Goal: Entertainment & Leisure: Consume media (video, audio)

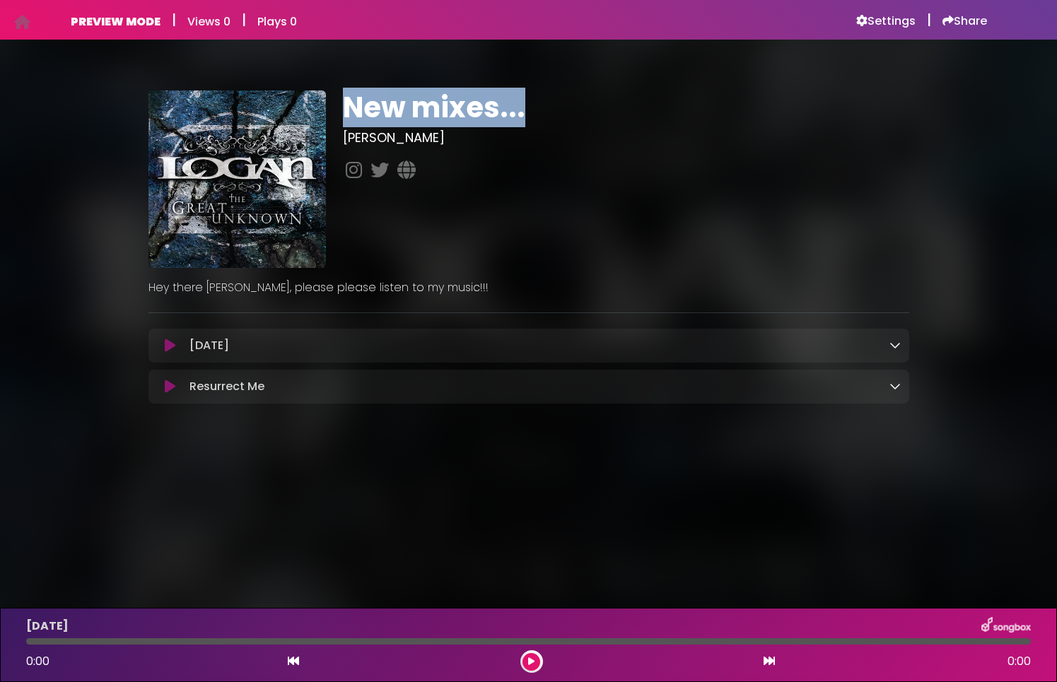
drag, startPoint x: 353, startPoint y: 109, endPoint x: 510, endPoint y: 143, distance: 160.7
click at [557, 95] on h1 "New mixes..." at bounding box center [626, 107] width 566 height 34
drag, startPoint x: 147, startPoint y: 285, endPoint x: 479, endPoint y: 279, distance: 332.3
click at [480, 279] on div "Hey there [PERSON_NAME], please please listen to my music!!!" at bounding box center [529, 282] width 778 height 28
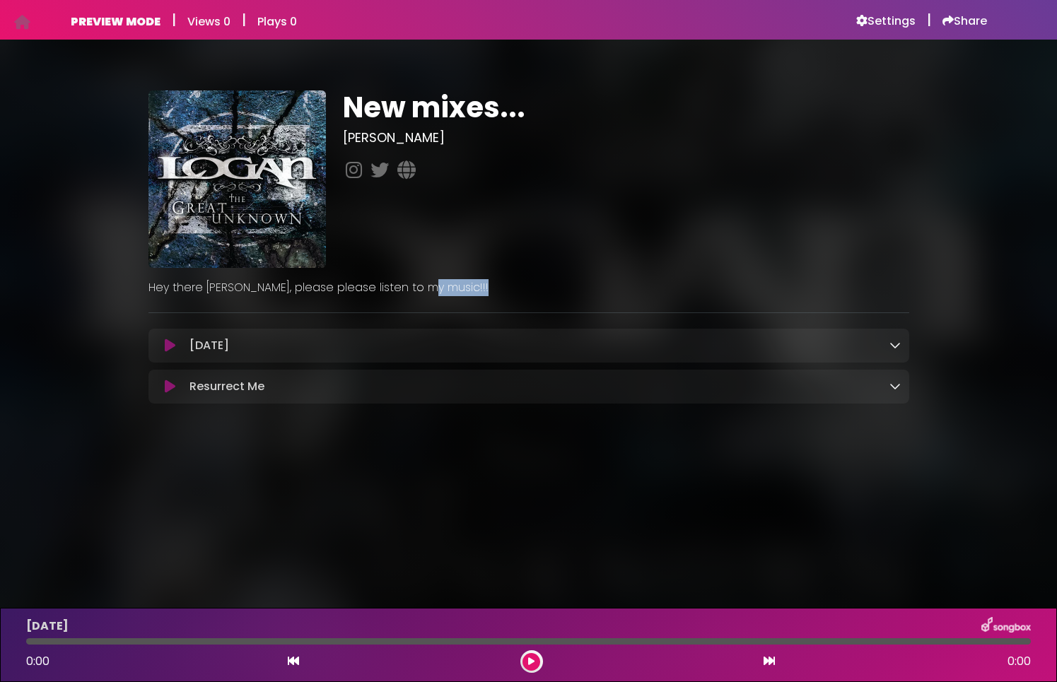
drag, startPoint x: 447, startPoint y: 289, endPoint x: 127, endPoint y: 296, distance: 320.3
click at [127, 296] on div "New mixes... [PERSON_NAME]" at bounding box center [528, 242] width 933 height 371
click at [132, 291] on div "New mixes... Logan" at bounding box center [528, 242] width 933 height 371
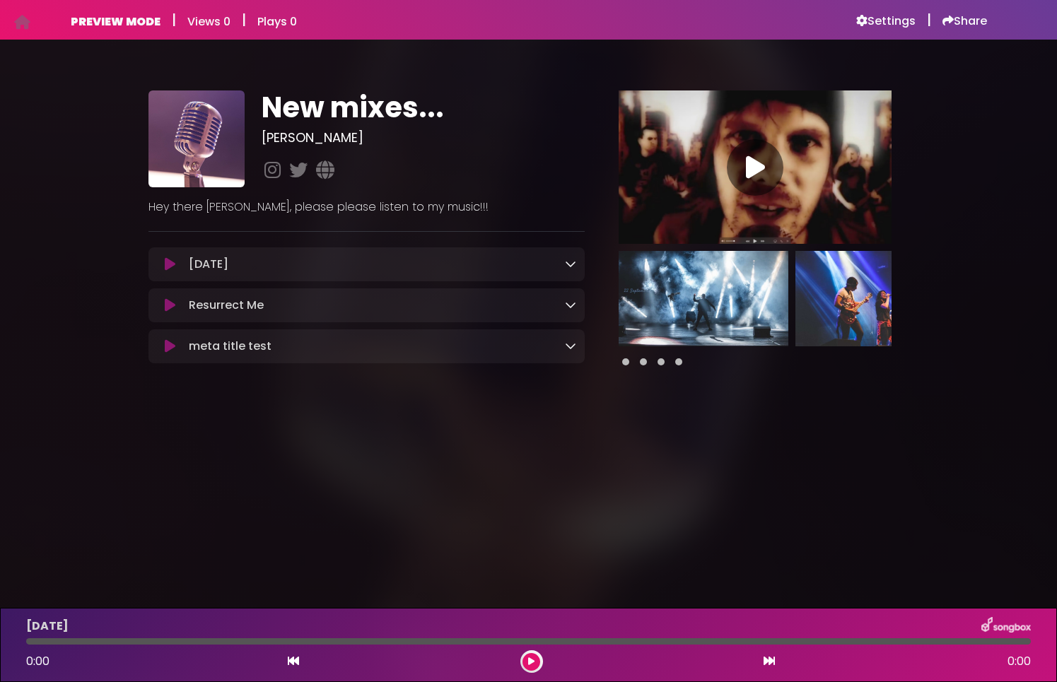
click at [714, 312] on img at bounding box center [704, 298] width 170 height 95
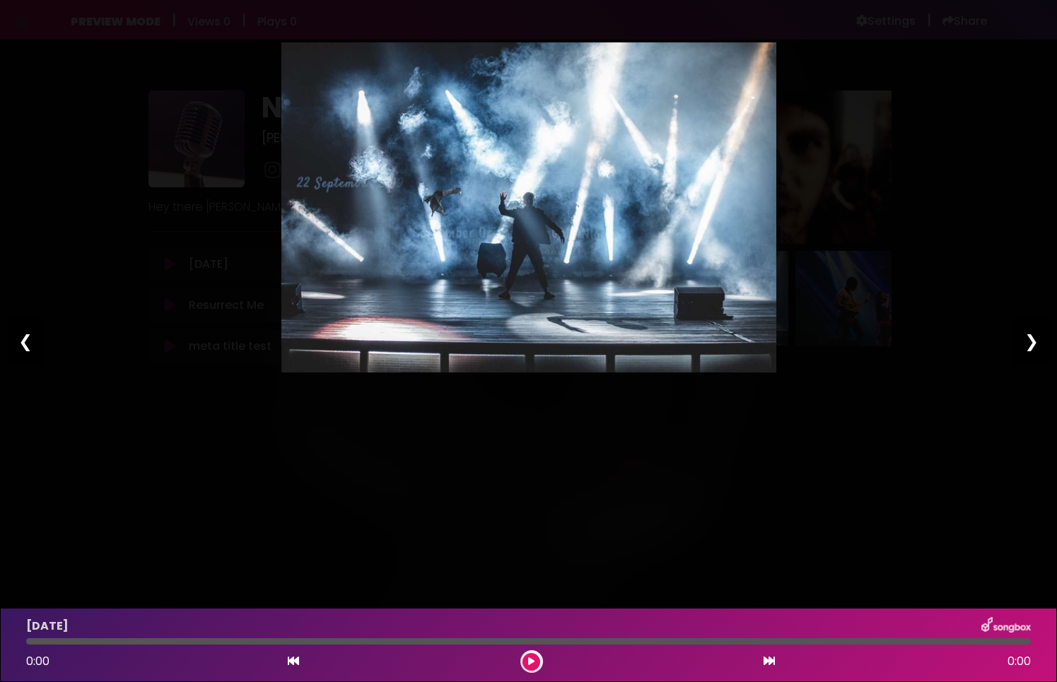
click at [1022, 344] on div "❯" at bounding box center [1031, 341] width 37 height 48
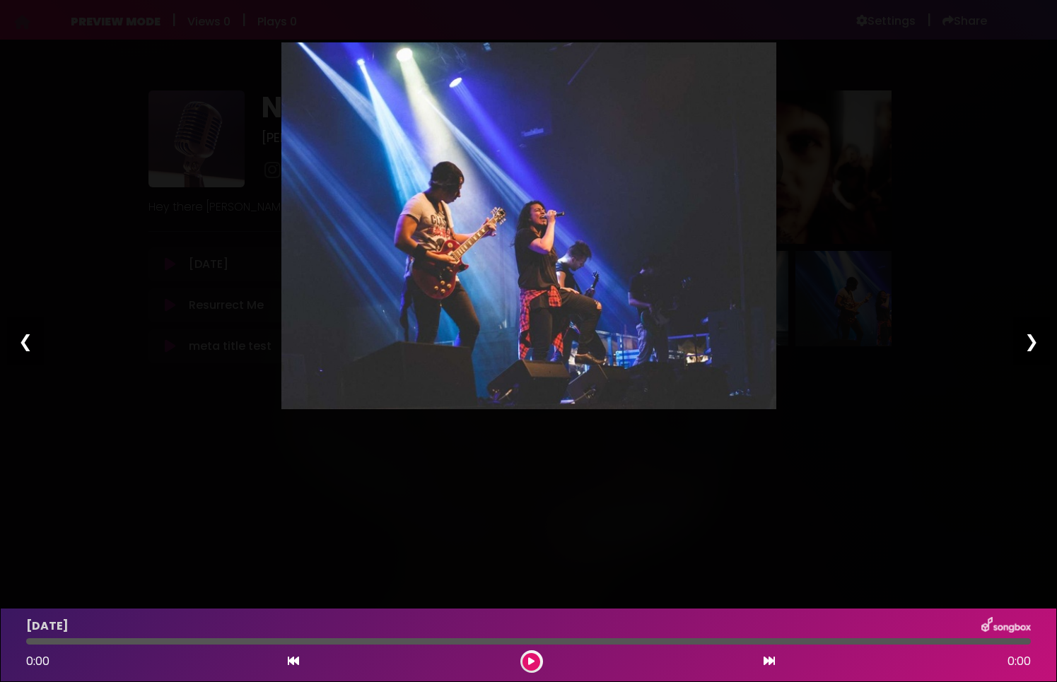
click at [972, 194] on div "Pause Play % buffered 00:00 00:00 00:00 Exit fullscreen Enter fullscreen Play ❮…" at bounding box center [528, 341] width 1057 height 682
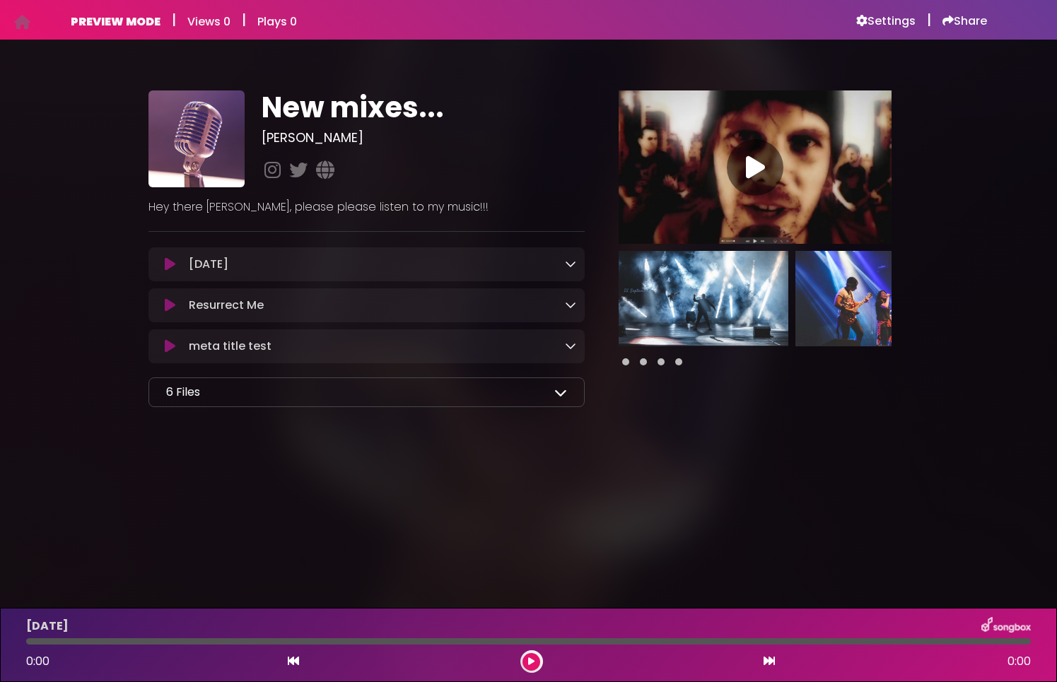
click at [559, 394] on icon at bounding box center [560, 392] width 13 height 13
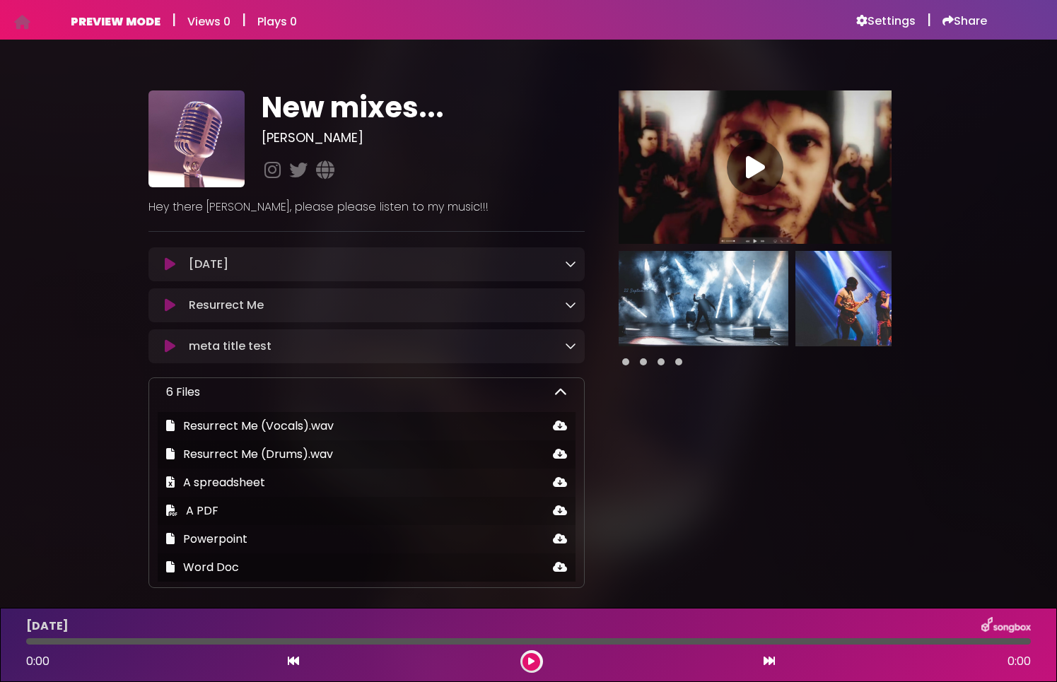
scroll to position [46, 0]
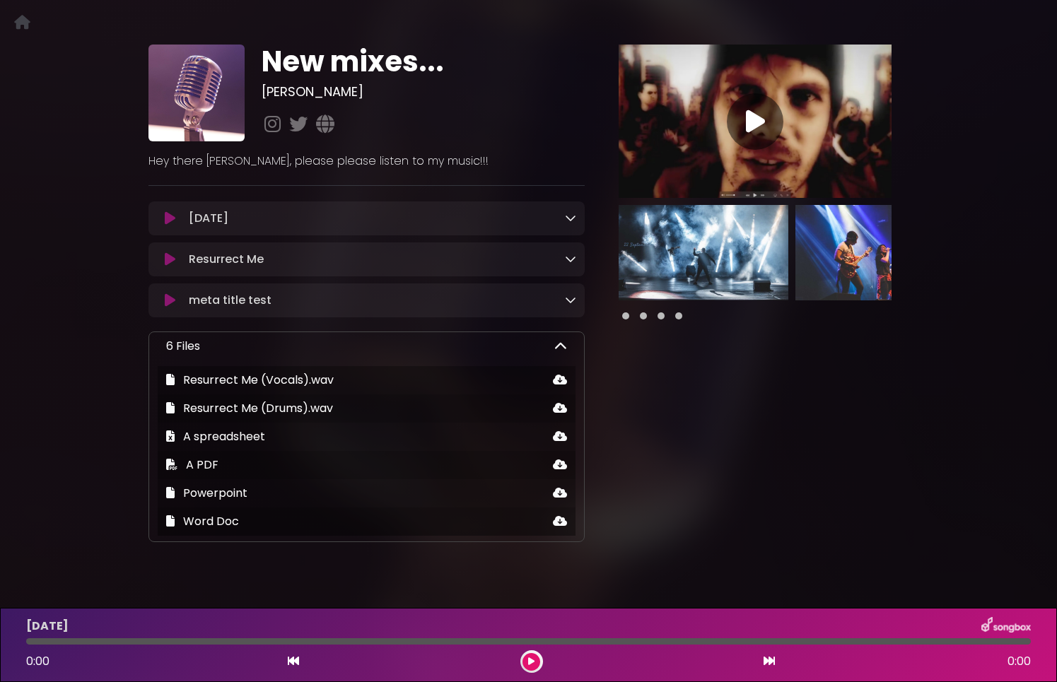
click at [557, 350] on icon at bounding box center [560, 346] width 13 height 13
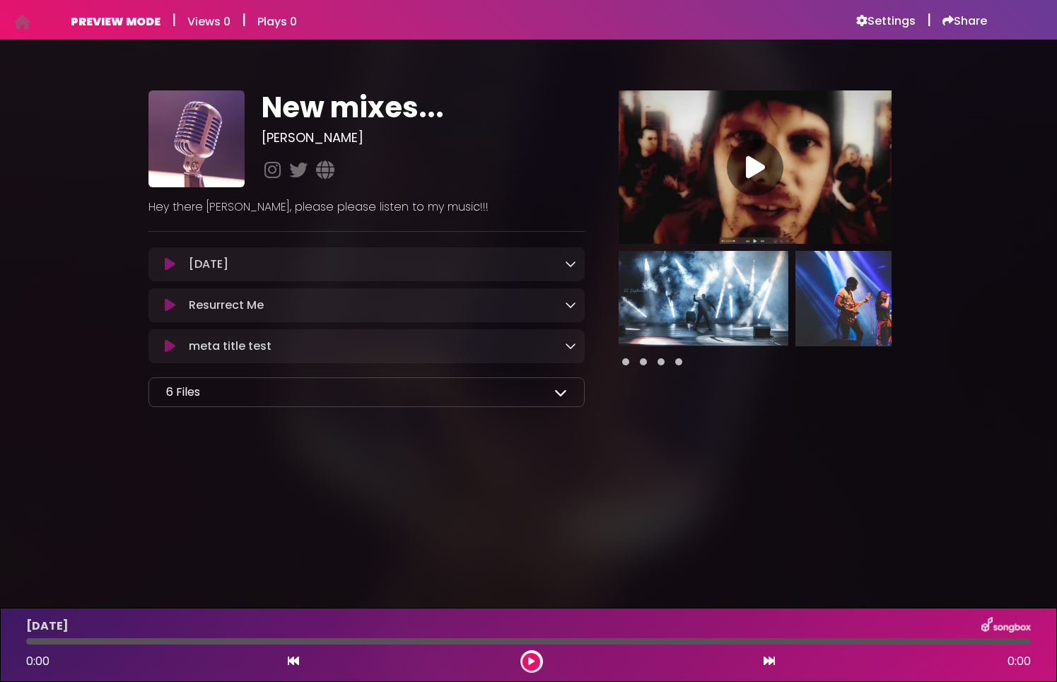
click at [573, 264] on icon at bounding box center [570, 263] width 11 height 11
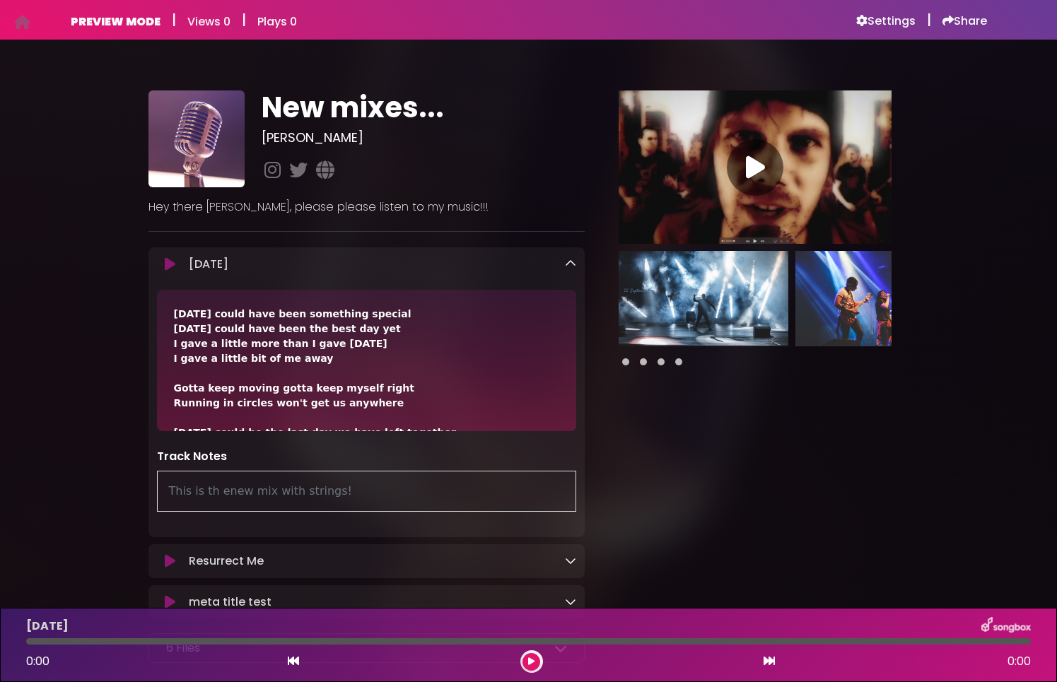
drag, startPoint x: 351, startPoint y: 489, endPoint x: 139, endPoint y: 488, distance: 212.1
click at [115, 482] on div "New mixes... Logan" at bounding box center [528, 372] width 933 height 631
click at [195, 498] on div "This is th enew mix with strings!" at bounding box center [367, 491] width 420 height 41
drag, startPoint x: 353, startPoint y: 496, endPoint x: 191, endPoint y: 496, distance: 162.6
click at [191, 496] on div "This is th enew mix with strings!" at bounding box center [367, 491] width 420 height 41
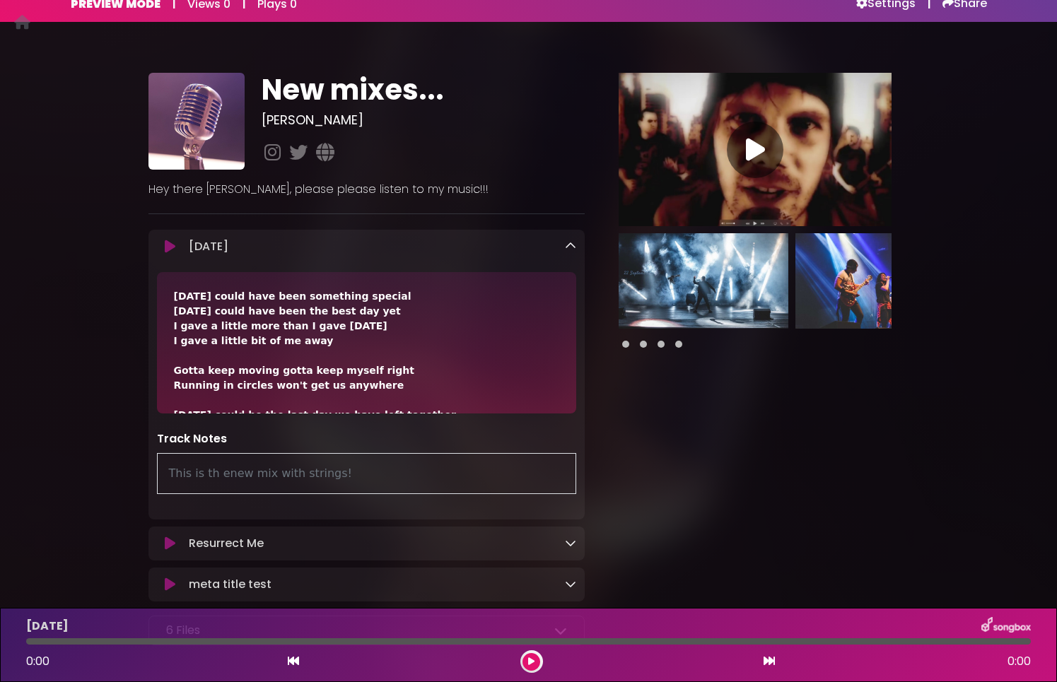
scroll to position [72, 0]
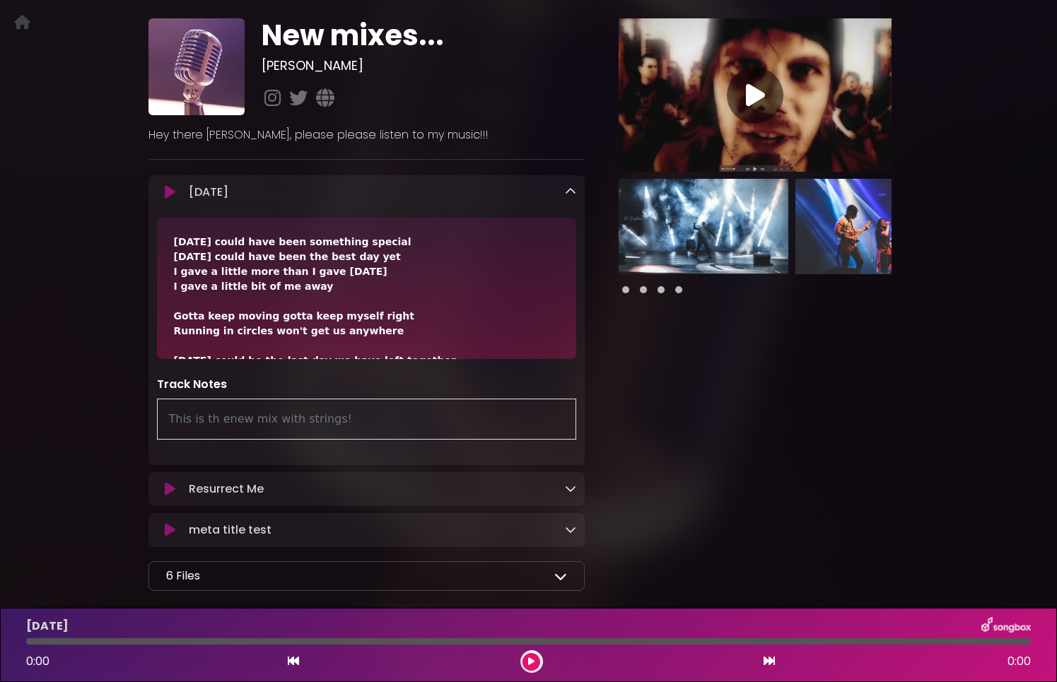
click at [575, 494] on icon at bounding box center [570, 488] width 11 height 11
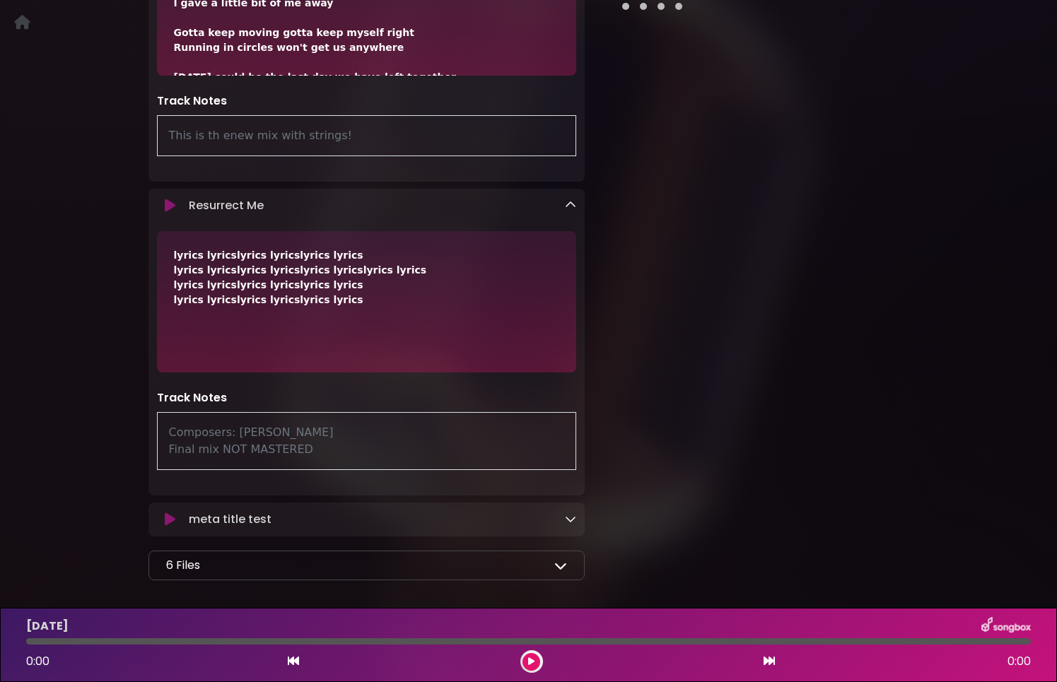
scroll to position [373, 0]
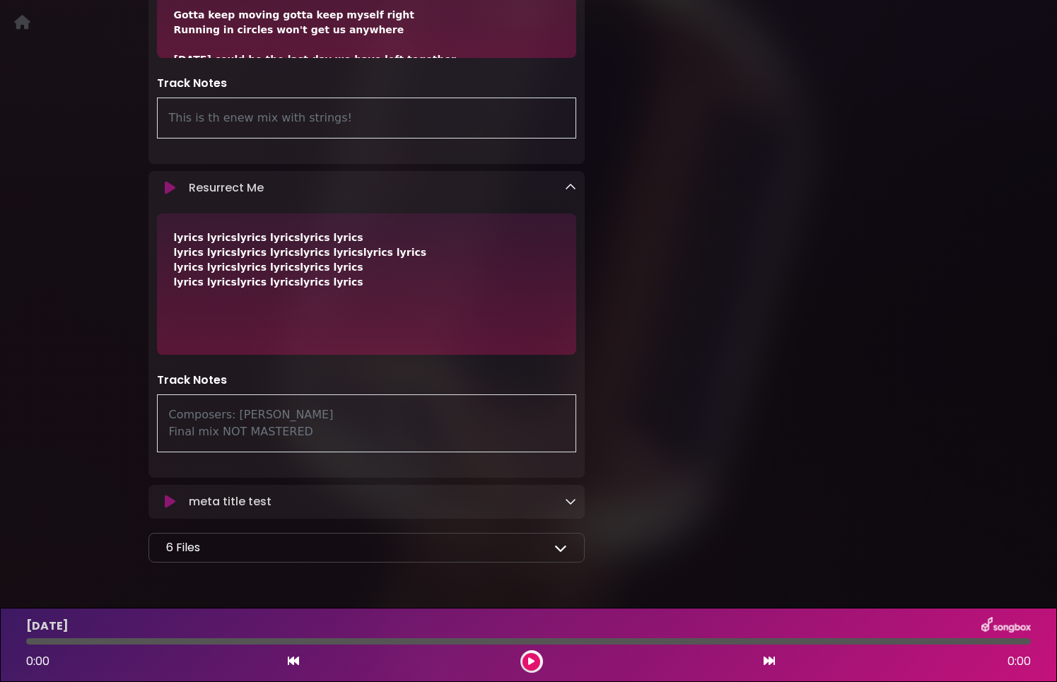
click at [569, 501] on icon at bounding box center [570, 501] width 11 height 11
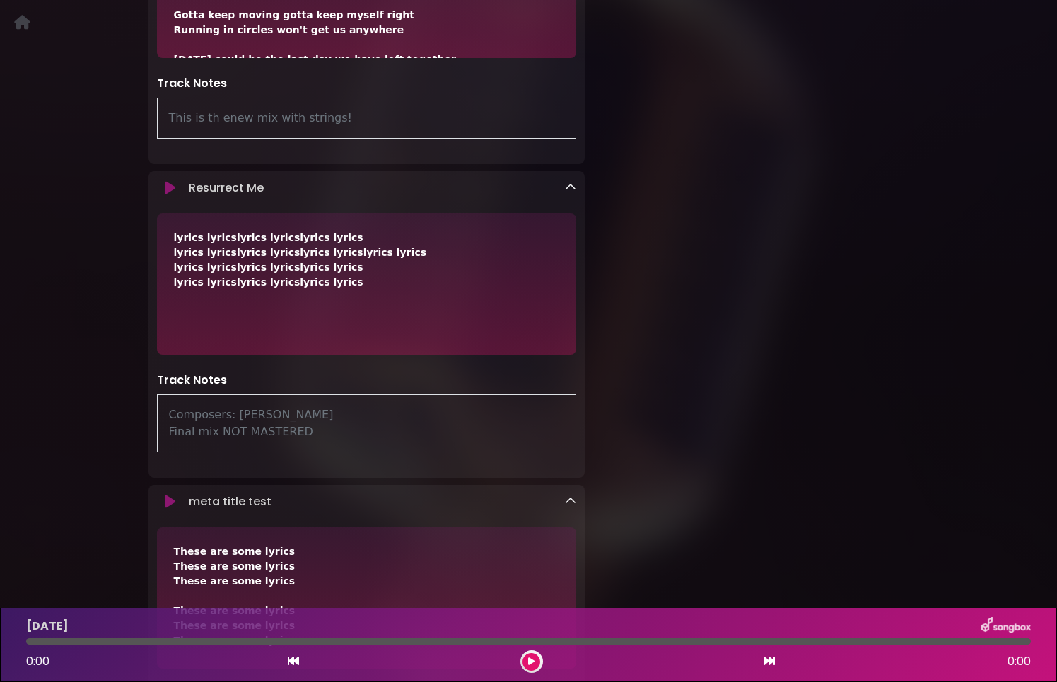
scroll to position [595, 0]
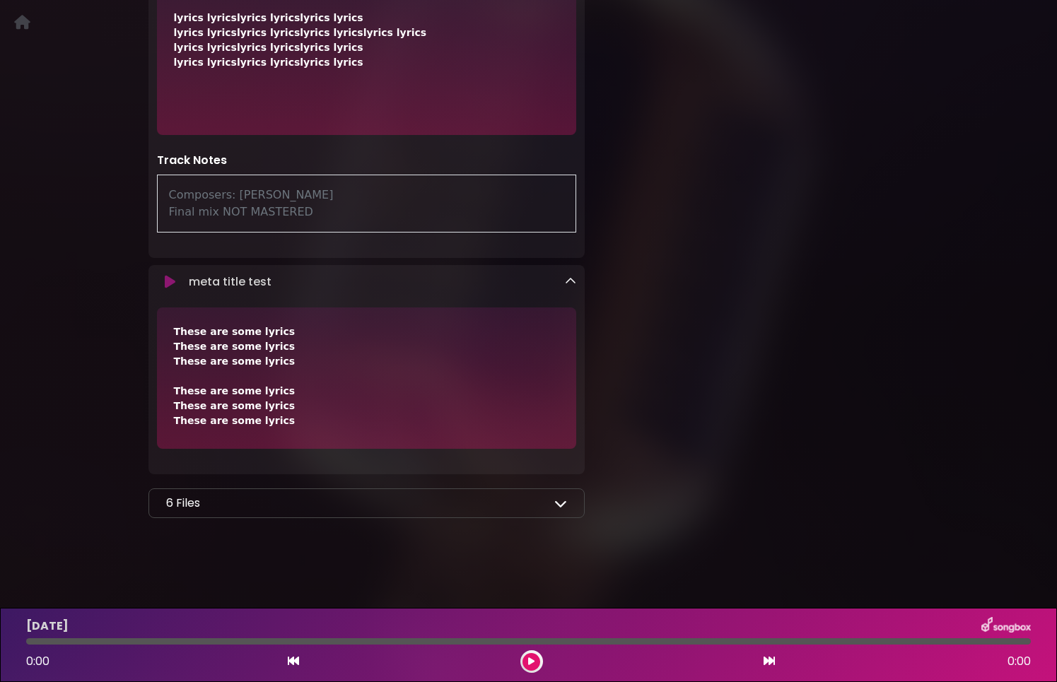
click at [563, 514] on div "6 Files Resurrect Me (Vocals).wav Resurrect Me (Drums).wav A spreadsheet A PDF" at bounding box center [366, 503] width 437 height 30
click at [558, 503] on icon at bounding box center [560, 503] width 13 height 13
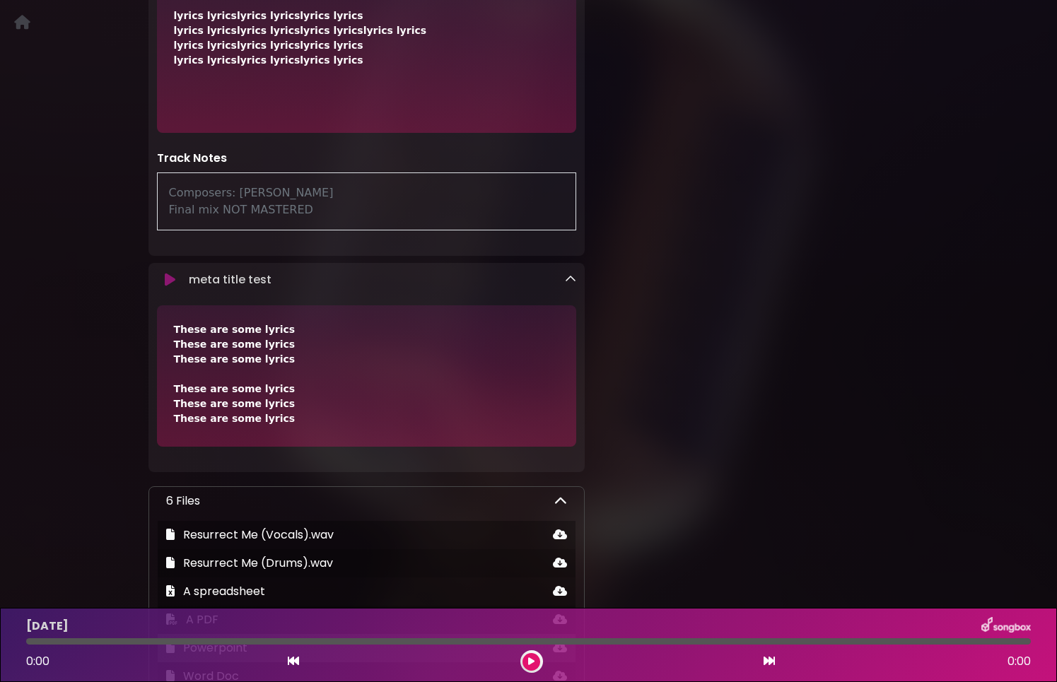
scroll to position [776, 0]
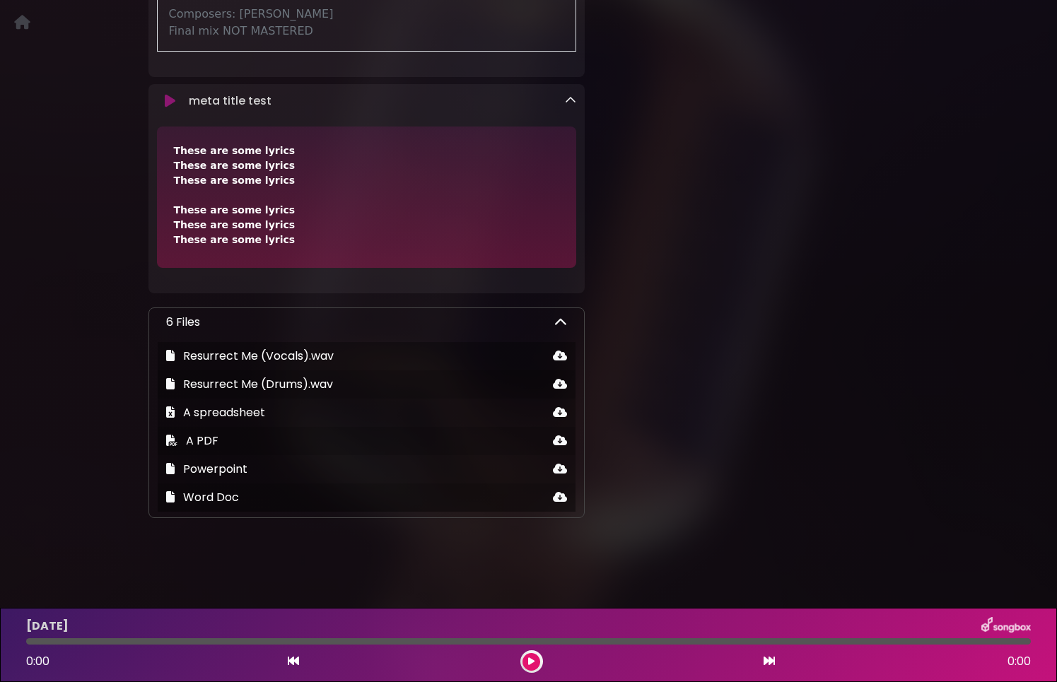
click at [563, 324] on icon at bounding box center [560, 322] width 13 height 13
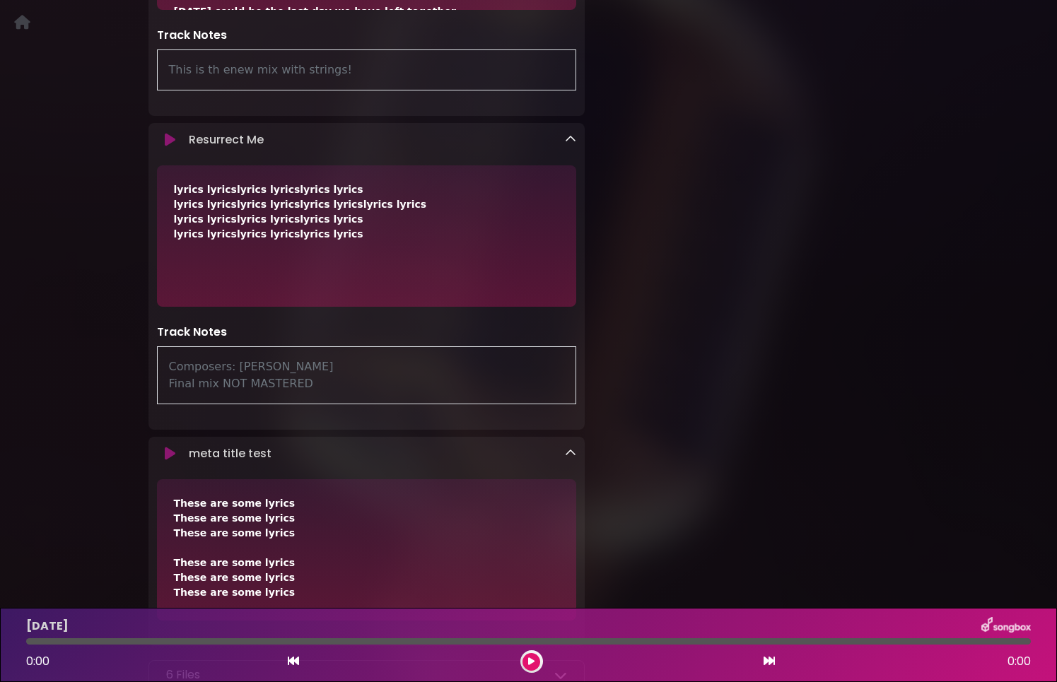
scroll to position [203, 0]
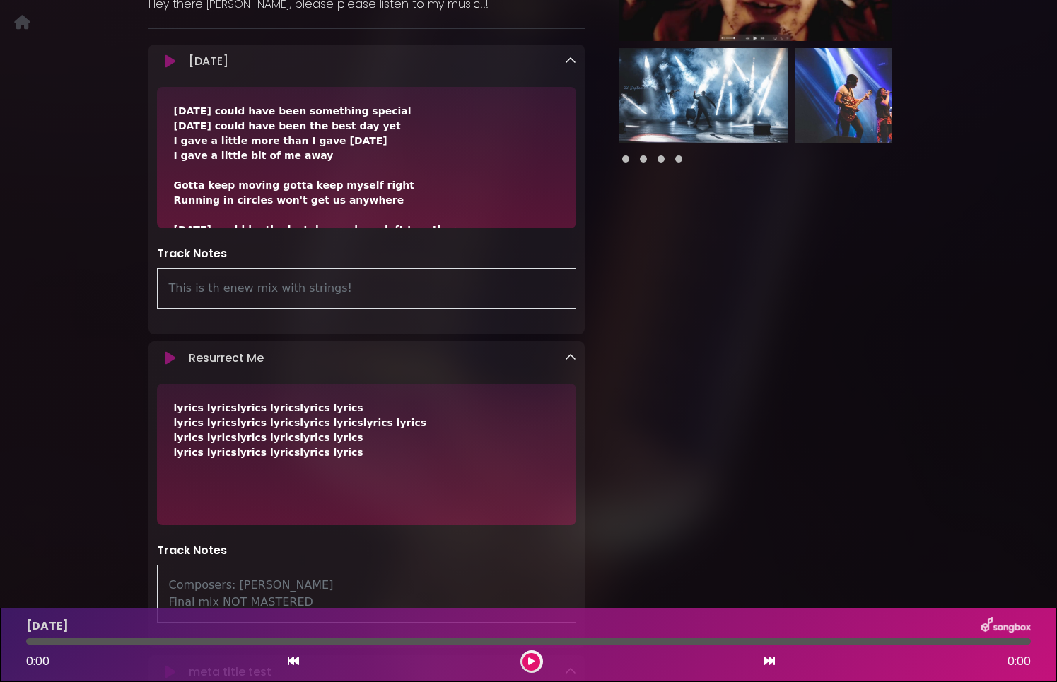
click at [566, 352] on link at bounding box center [570, 358] width 11 height 16
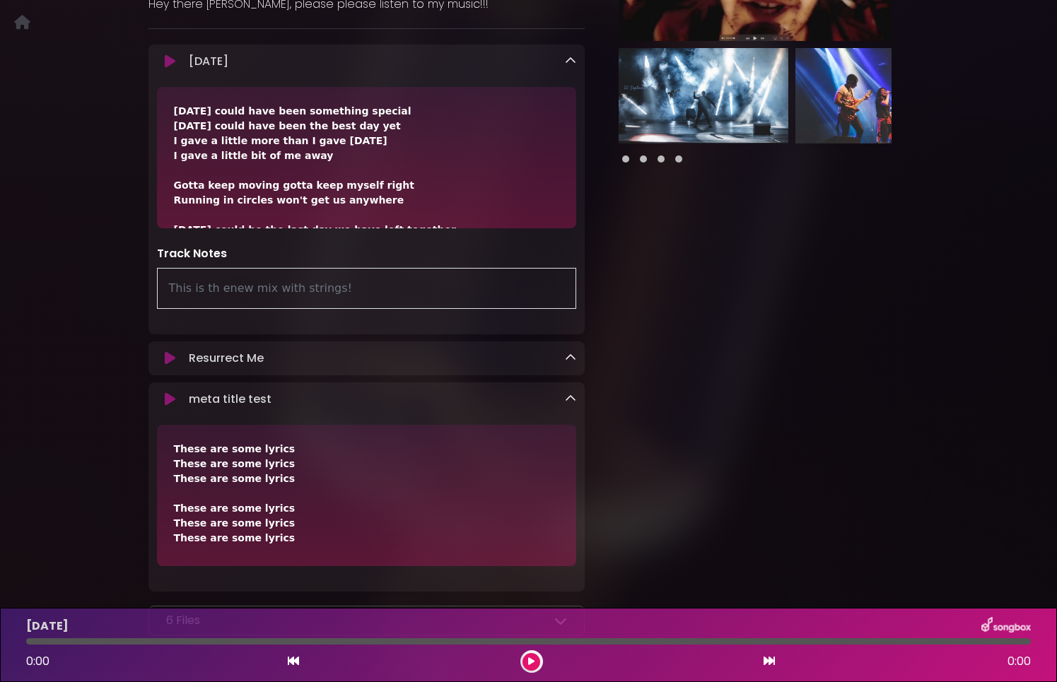
click at [571, 402] on icon at bounding box center [570, 398] width 11 height 11
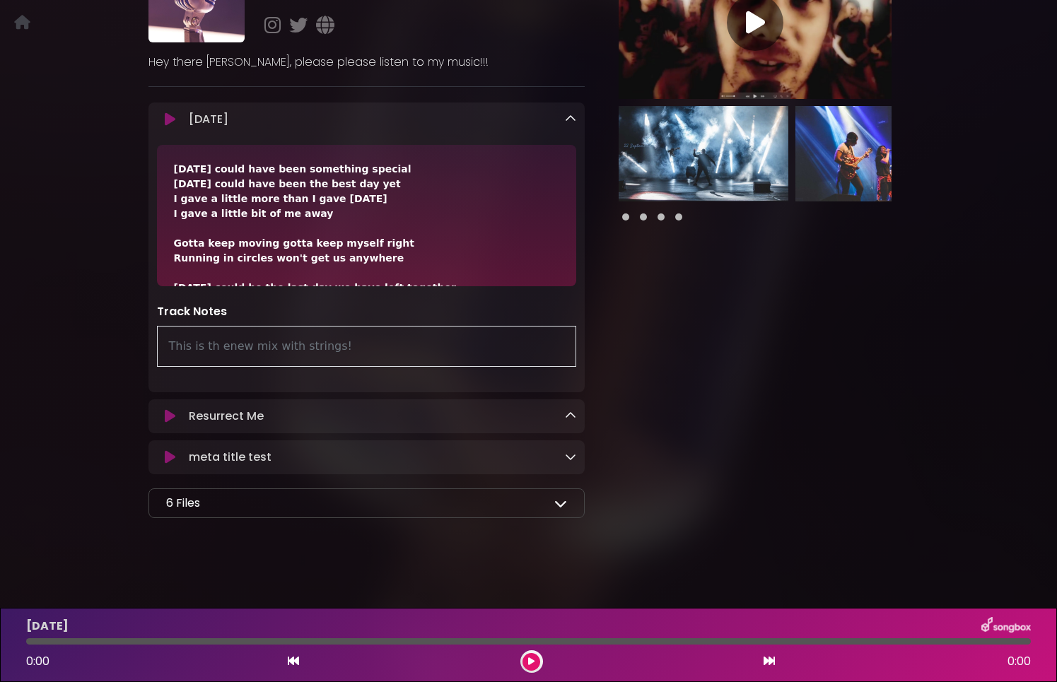
click at [570, 122] on icon at bounding box center [570, 118] width 11 height 11
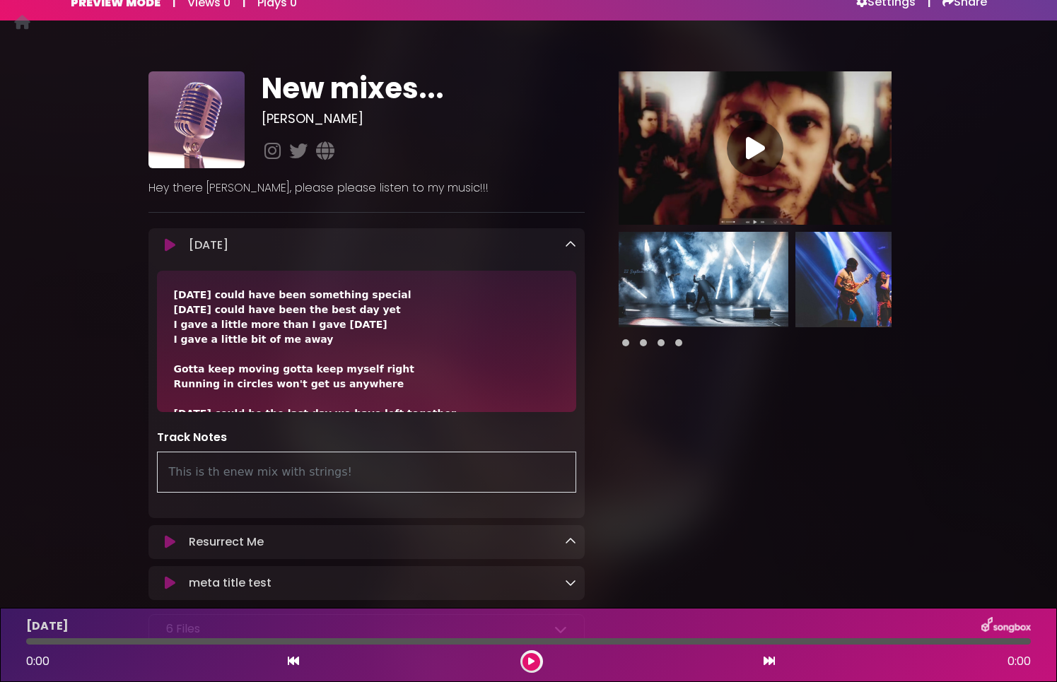
scroll to position [0, 0]
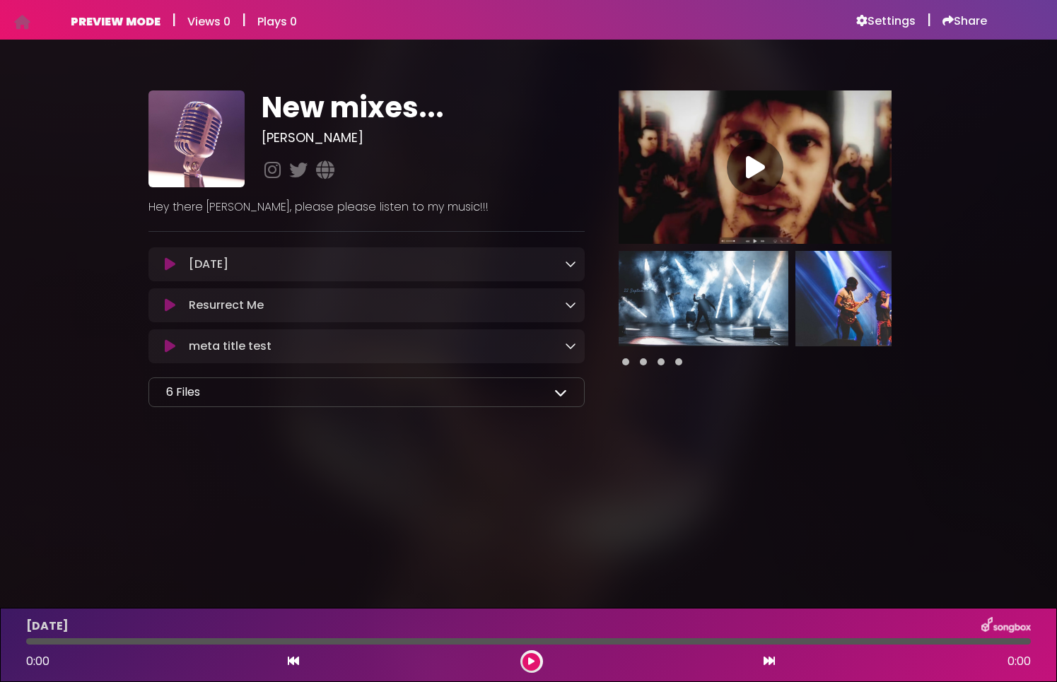
click at [568, 257] on link at bounding box center [570, 264] width 11 height 16
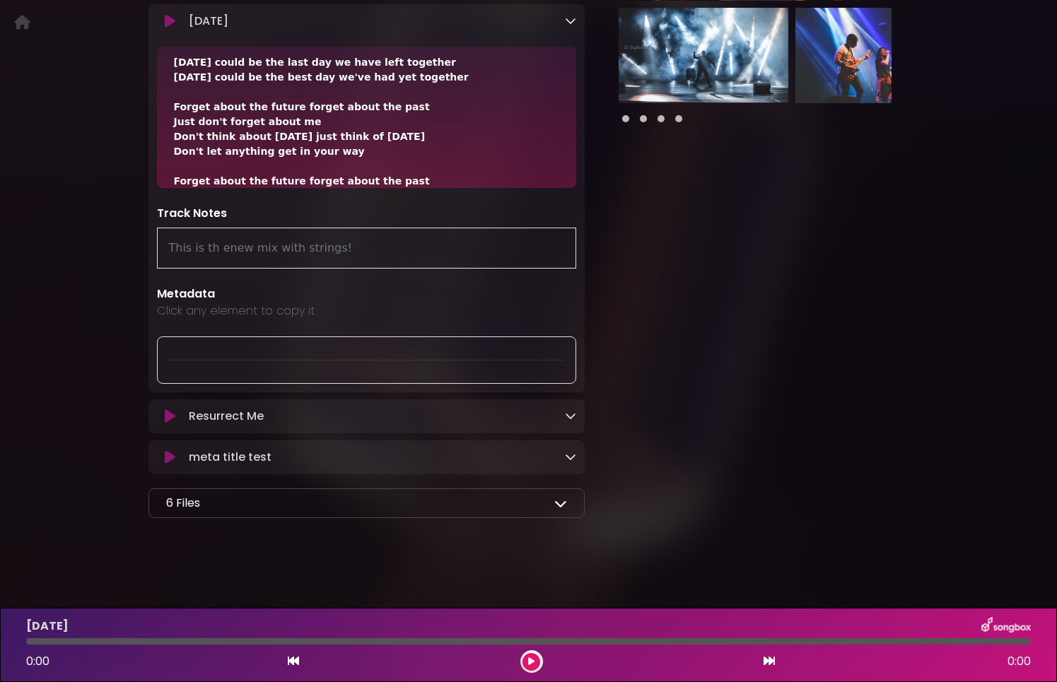
scroll to position [228, 0]
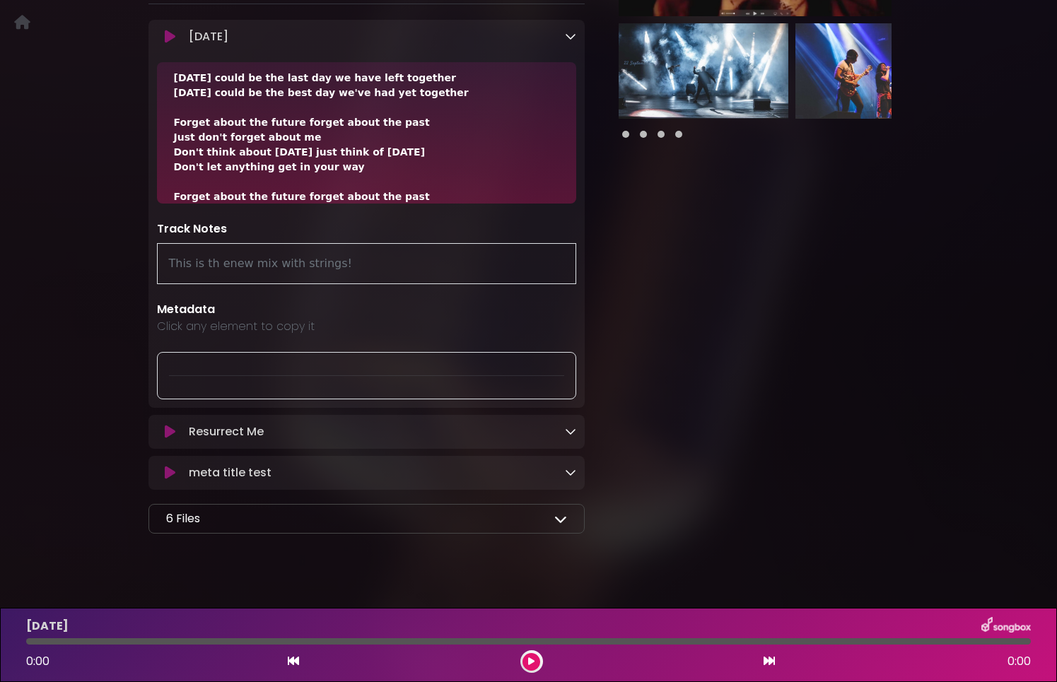
click at [568, 433] on icon at bounding box center [570, 431] width 11 height 11
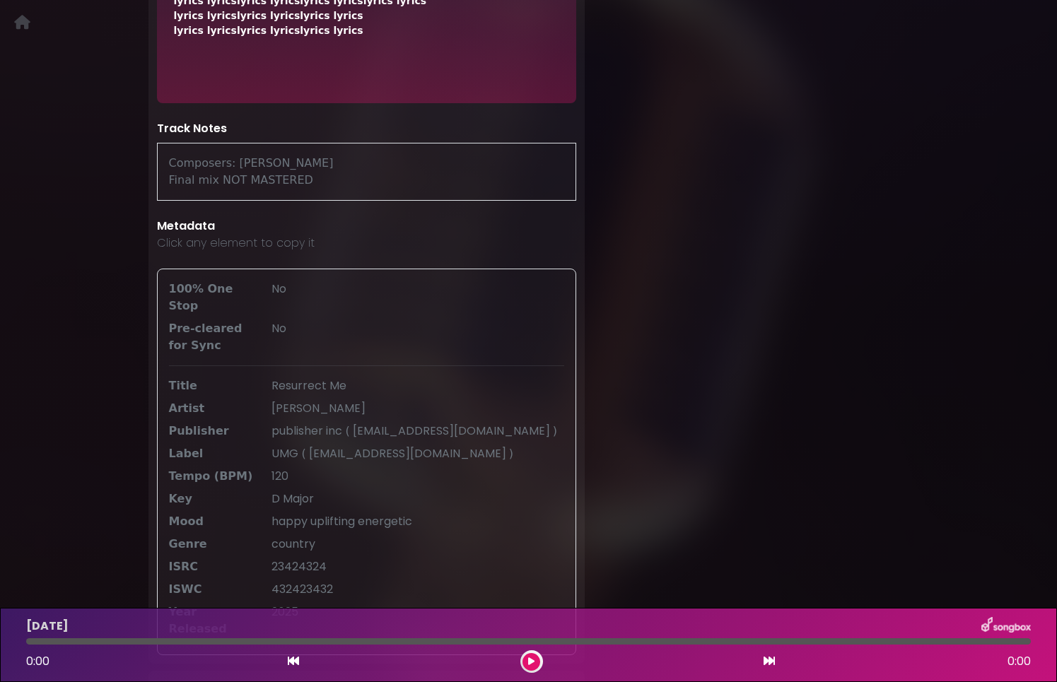
scroll to position [796, 0]
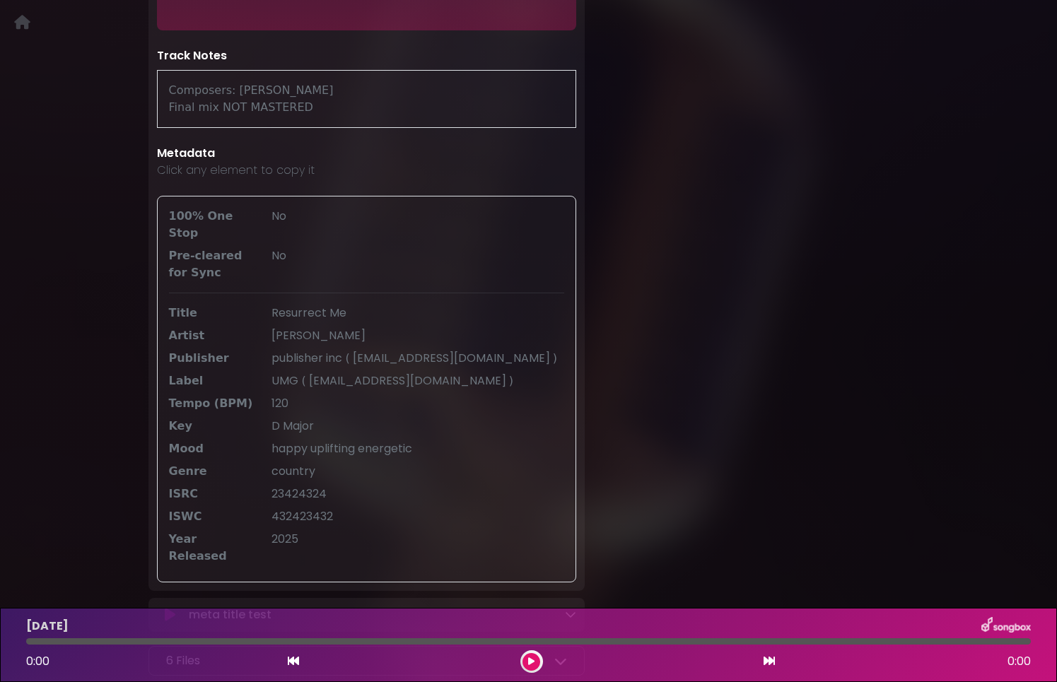
click at [303, 305] on span "Resurrect Me" at bounding box center [308, 313] width 75 height 16
click at [344, 350] on span "publisher inc" at bounding box center [308, 358] width 74 height 16
click at [357, 373] on span "mick@mickcoll.com" at bounding box center [407, 381] width 197 height 16
click at [366, 373] on span "mick@mickcoll.com" at bounding box center [407, 381] width 197 height 16
click at [295, 426] on div "100% One Stop No Pre-cleared for Sync No Title Resurrect Me Artist" at bounding box center [367, 389] width 420 height 387
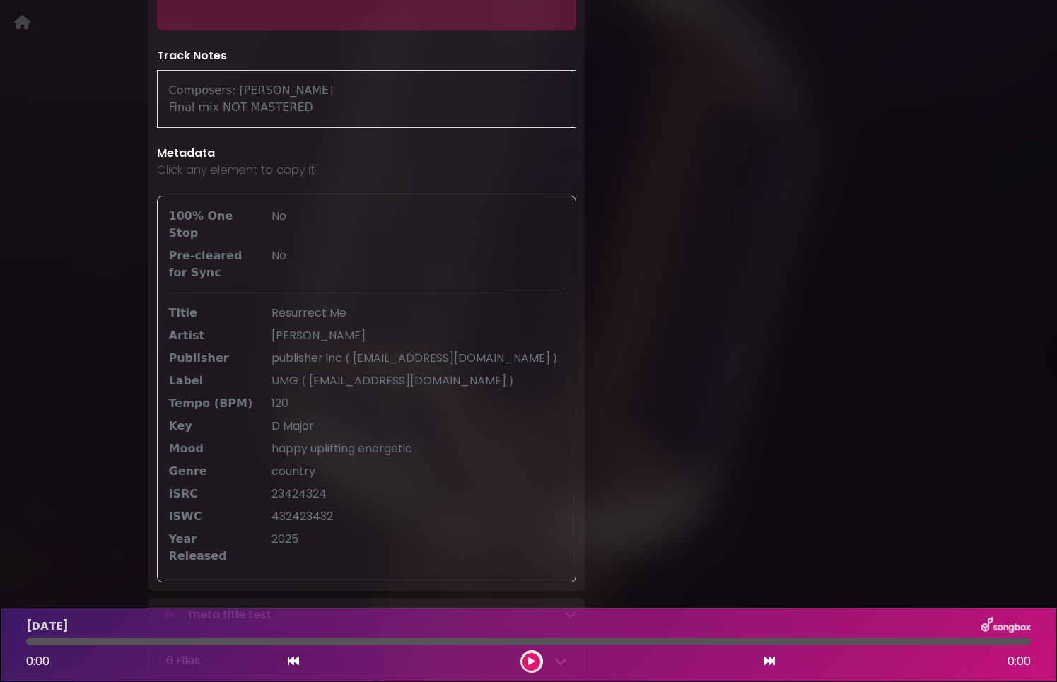
click at [280, 508] on div "432423432" at bounding box center [418, 516] width 310 height 17
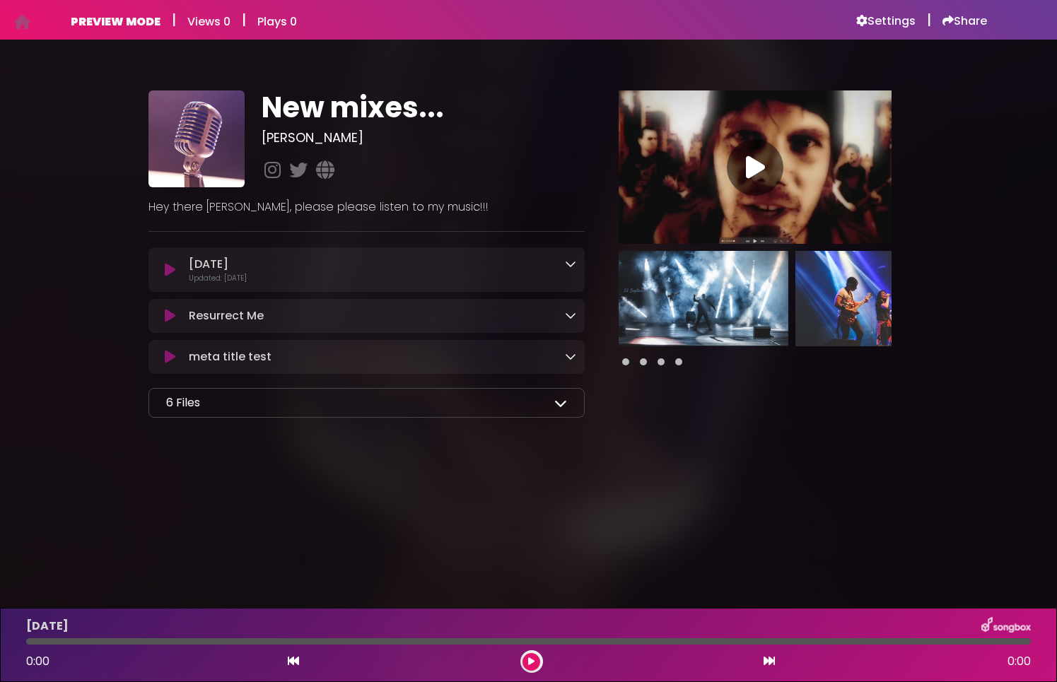
drag, startPoint x: 185, startPoint y: 281, endPoint x: 284, endPoint y: 281, distance: 99.0
click at [284, 281] on div "Today Loading Track... Updated: 2 months ago" at bounding box center [379, 270] width 393 height 28
click at [283, 281] on p "Updated: [DATE]" at bounding box center [382, 278] width 387 height 11
drag, startPoint x: 189, startPoint y: 279, endPoint x: 284, endPoint y: 283, distance: 94.8
click at [284, 283] on p "Updated: [DATE]" at bounding box center [382, 278] width 387 height 11
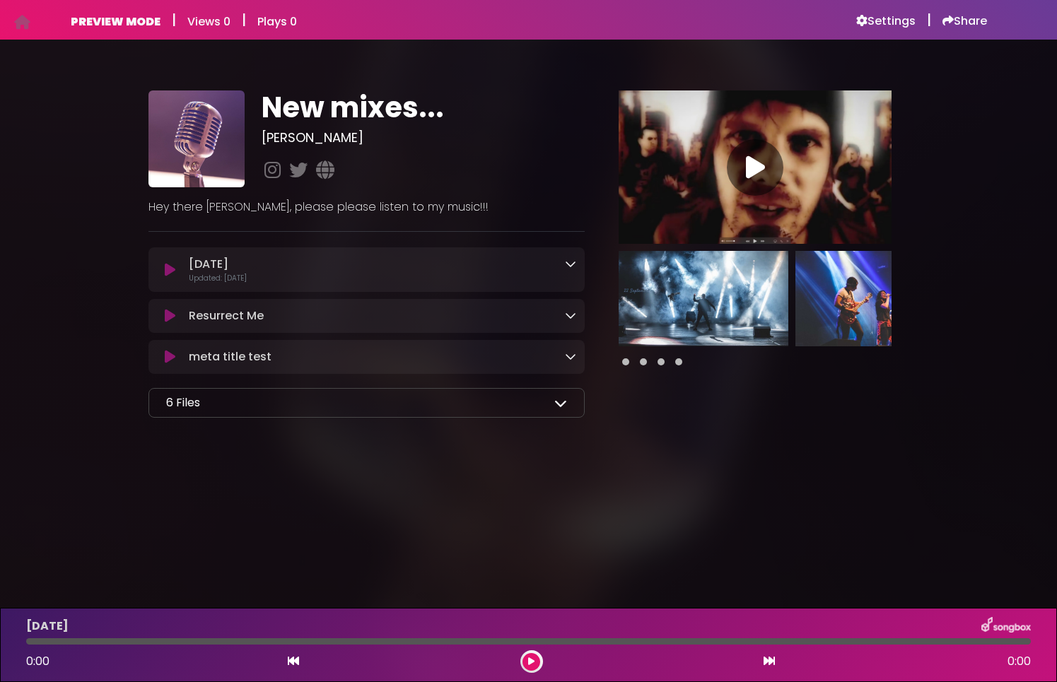
click at [284, 283] on p "Updated: [DATE]" at bounding box center [382, 278] width 387 height 11
click at [548, 264] on icon at bounding box center [548, 263] width 11 height 11
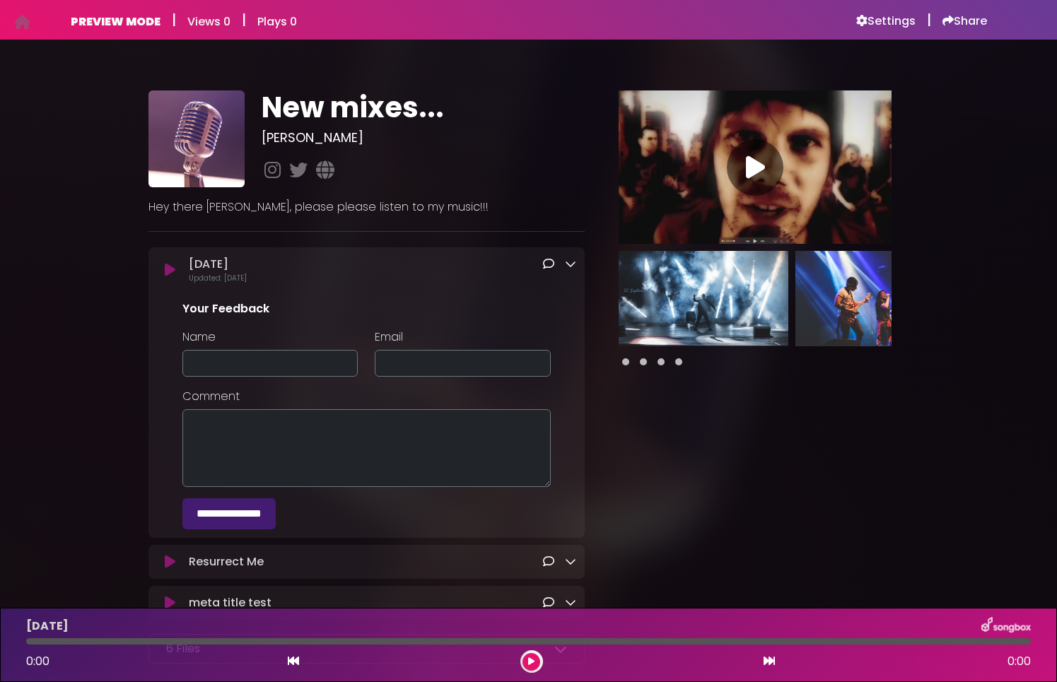
click at [548, 266] on icon at bounding box center [548, 263] width 11 height 11
